Goal: Information Seeking & Learning: Learn about a topic

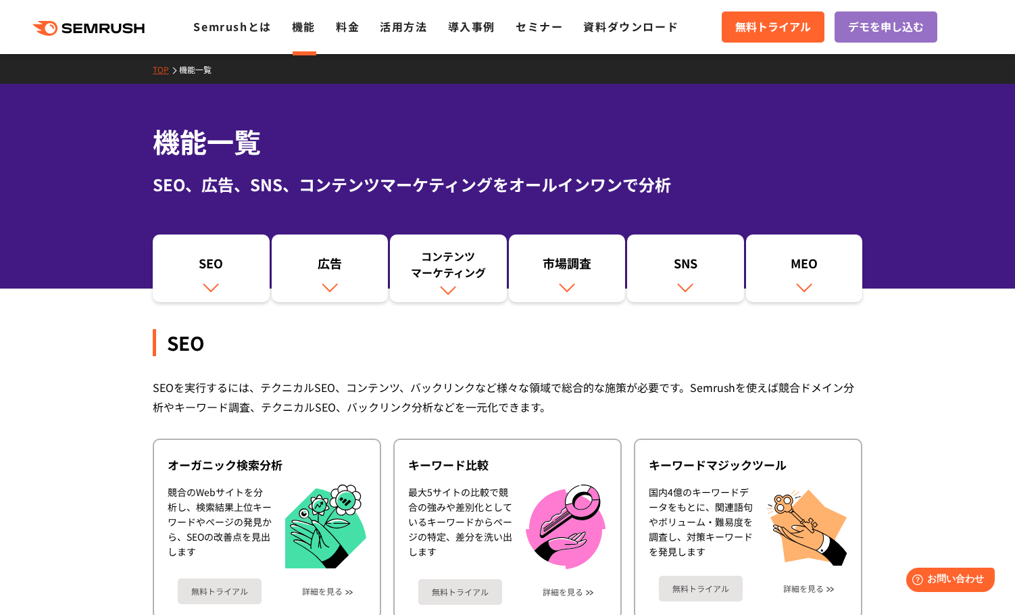
click at [920, 171] on div "機能一覧 SEO、広告、SNS、コンテンツマーケティングをオールインワンで分析" at bounding box center [507, 186] width 1015 height 205
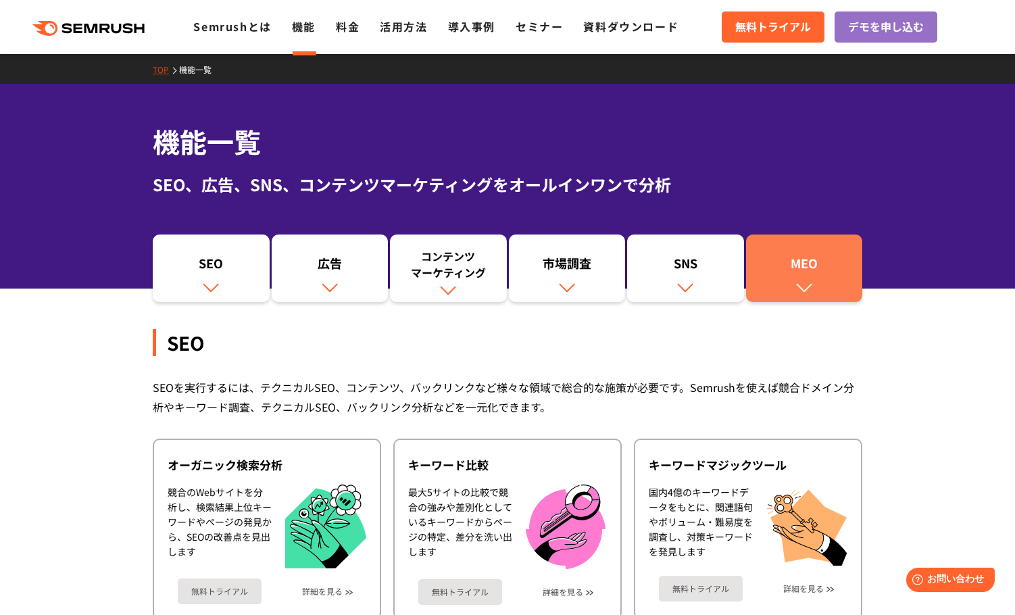
click at [813, 258] on div "MEO" at bounding box center [804, 266] width 103 height 23
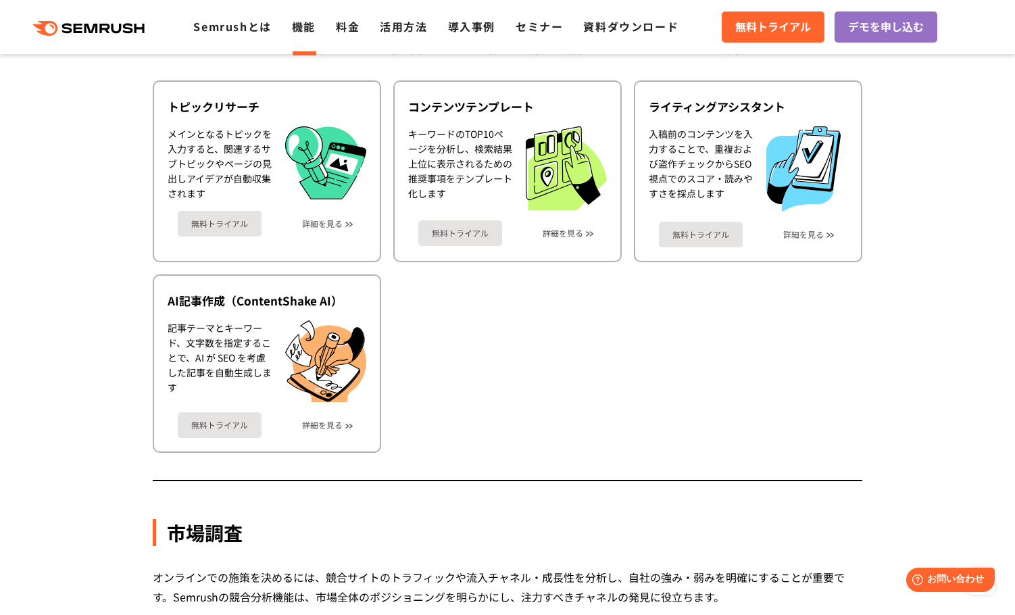
scroll to position [1758, 0]
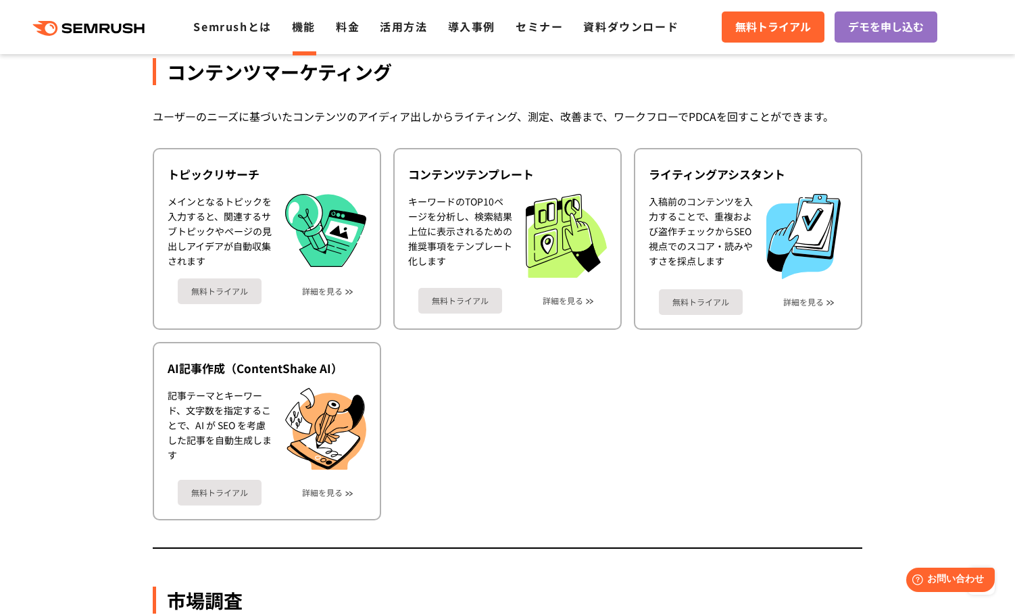
click at [914, 362] on section "機能詳細 デジタルマーケティングの様々な領域で自社、競合を分析 施策を実行するためのインサイトを導き出します SEO SEOを実行するには、テクニカルSEO、…" at bounding box center [507, 420] width 1015 height 3751
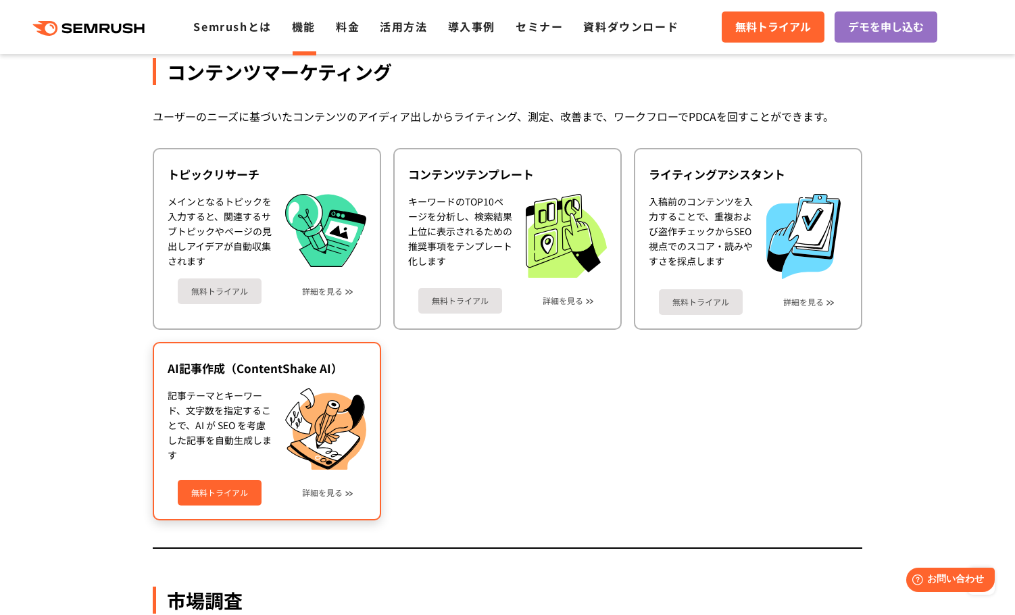
click at [267, 435] on div "記事テーマとキーワード、文字数を指定することで、AI が SEO を考慮した記事を自動生成します" at bounding box center [220, 429] width 104 height 82
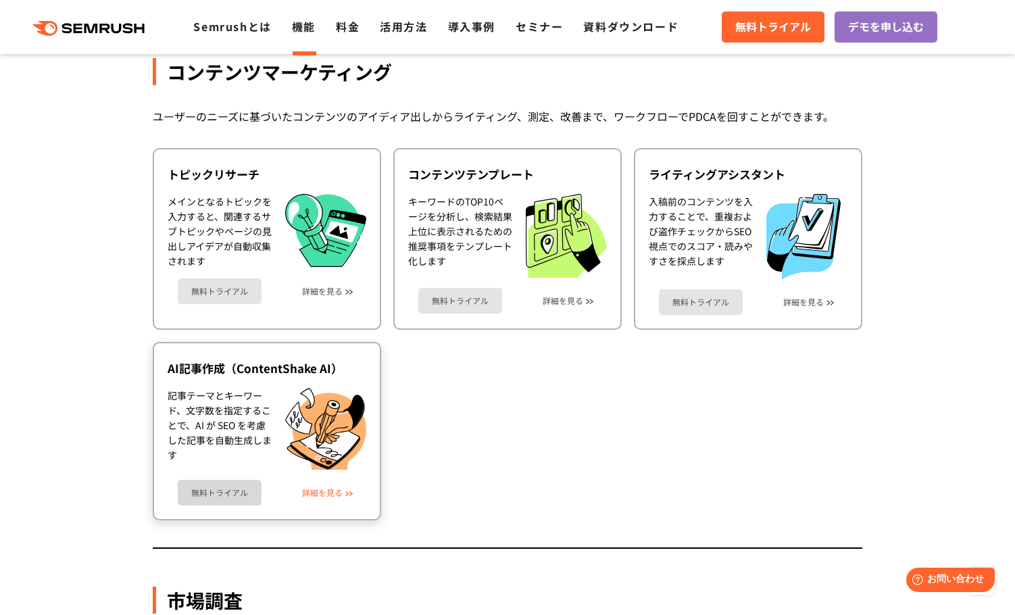
click at [325, 494] on link "詳細を見る" at bounding box center [322, 492] width 41 height 9
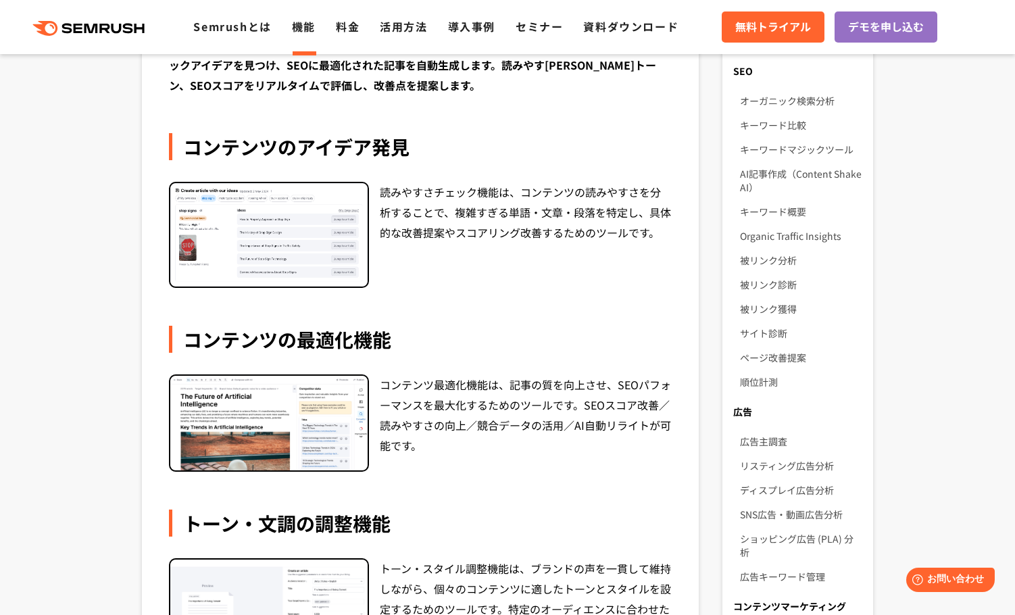
scroll to position [270, 0]
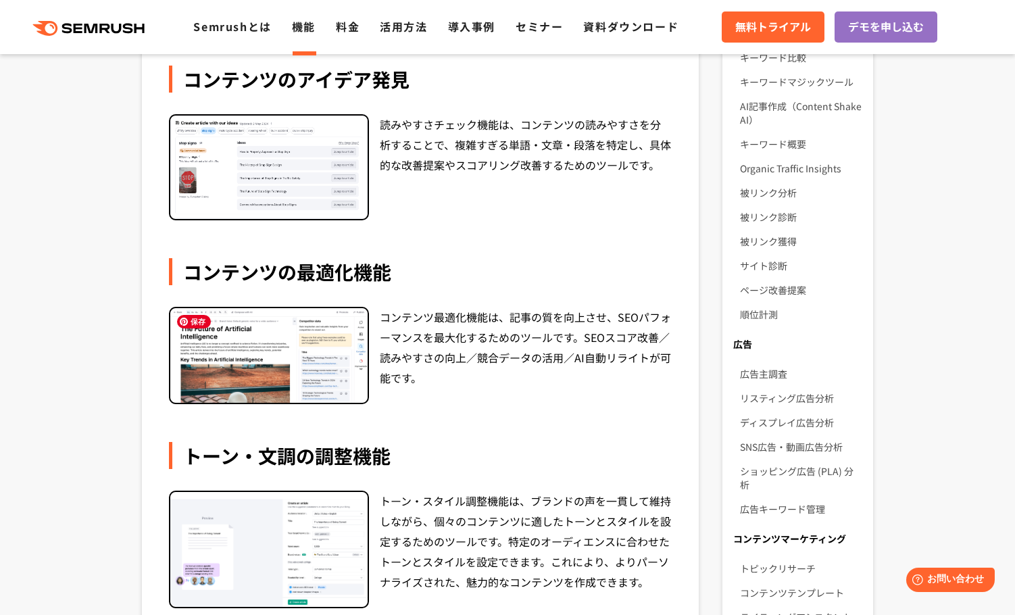
click at [296, 337] on img at bounding box center [268, 355] width 197 height 95
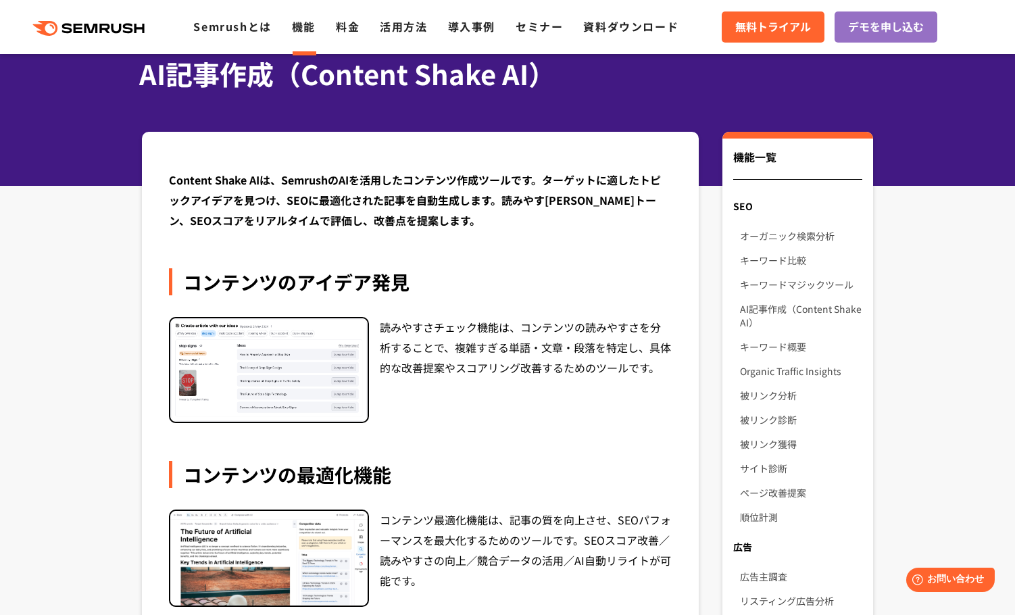
scroll to position [0, 0]
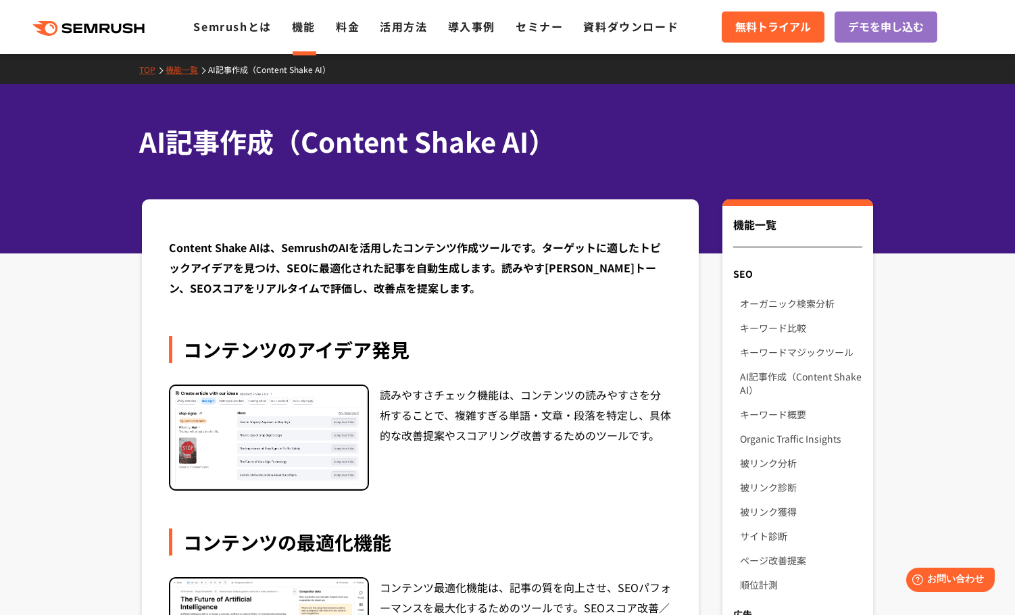
click at [472, 440] on div "読みやすさチェック機能は、コンテンツの読みやすさを分析することで、複雑すぎる単語・文章・段落を特定し、具体的な改善提案やスコアリング改善するためのツールです。" at bounding box center [526, 438] width 292 height 106
click at [507, 441] on div "読みやすさチェック機能は、コンテンツの読みやすさを分析することで、複雑すぎる単語・文章・段落を特定し、具体的な改善提案やスコアリング改善するためのツールです。" at bounding box center [526, 438] width 292 height 106
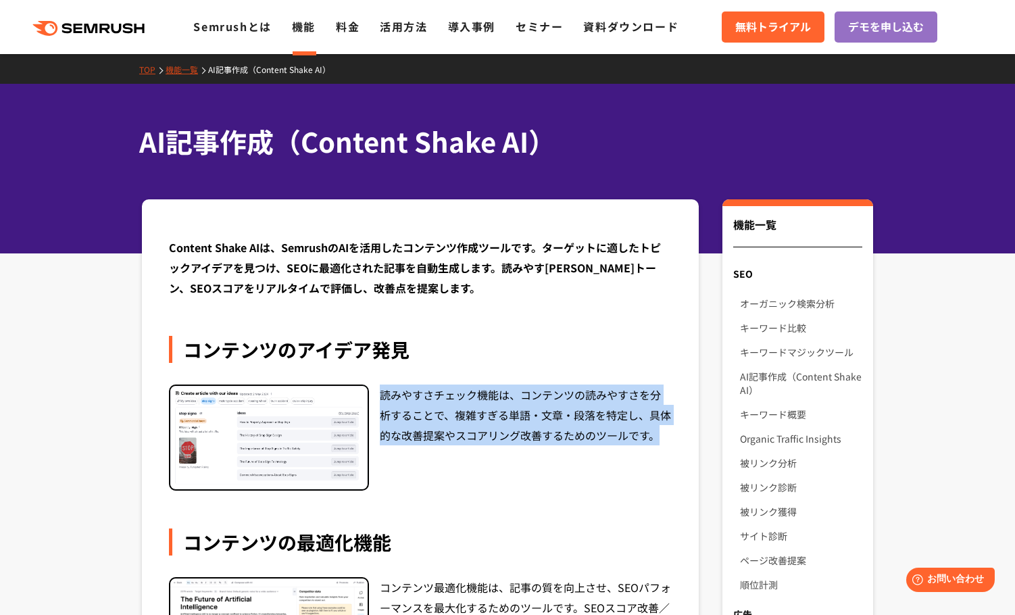
drag, startPoint x: 383, startPoint y: 393, endPoint x: 673, endPoint y: 449, distance: 294.6
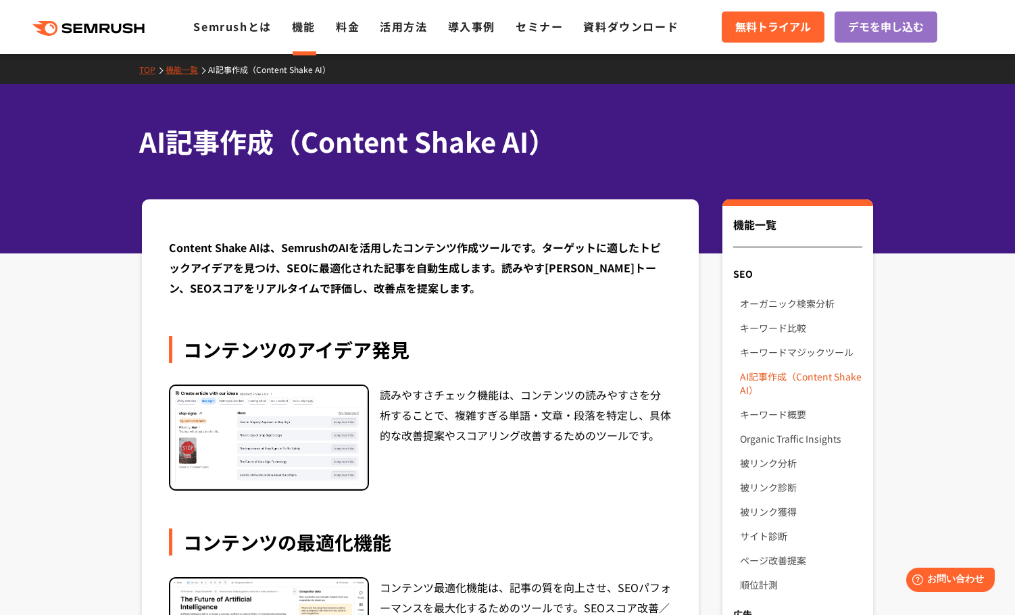
click at [823, 377] on link "AI記事作成（Content Shake AI）" at bounding box center [801, 383] width 122 height 38
